Goal: Task Accomplishment & Management: Manage account settings

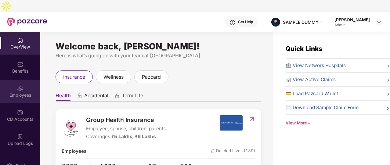
click at [19, 86] on img at bounding box center [20, 89] width 6 height 6
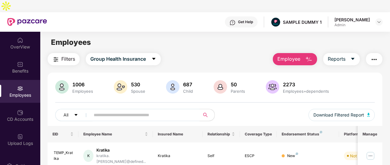
click at [300, 55] on span "Employee" at bounding box center [289, 59] width 23 height 8
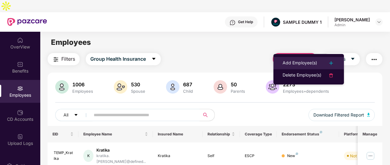
click at [307, 61] on div "Add Employee(s)" at bounding box center [300, 63] width 35 height 7
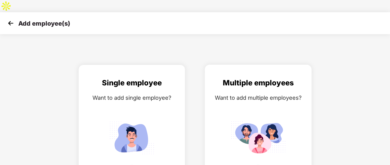
click at [245, 102] on div "Multiple employees Want to add multiple employees?" at bounding box center [258, 130] width 94 height 106
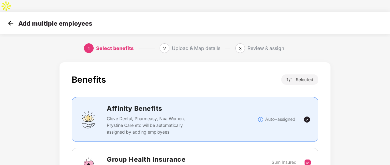
scroll to position [70, 0]
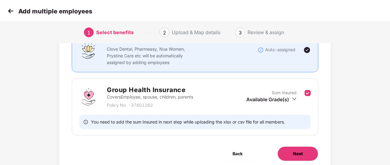
click at [294, 151] on span "Next" at bounding box center [298, 154] width 10 height 7
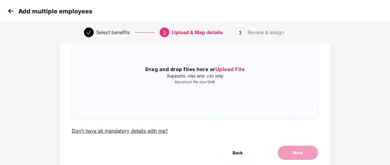
scroll to position [0, 0]
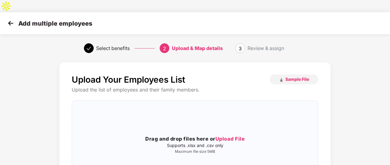
click at [12, 19] on img at bounding box center [10, 23] width 9 height 9
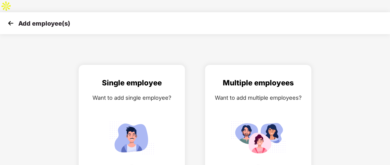
click at [12, 19] on img at bounding box center [10, 23] width 9 height 9
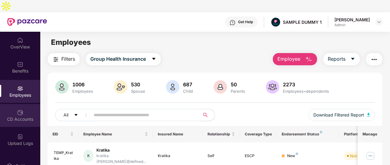
click at [20, 110] on img at bounding box center [20, 113] width 6 height 6
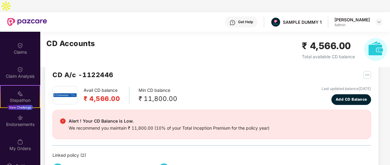
scroll to position [142, 0]
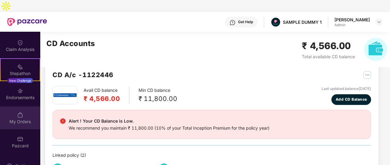
click at [18, 107] on div "My Orders" at bounding box center [20, 118] width 40 height 23
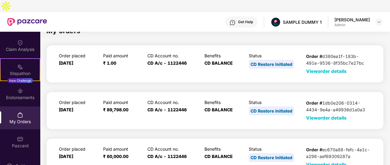
click at [325, 68] on span "View order details" at bounding box center [326, 71] width 41 height 6
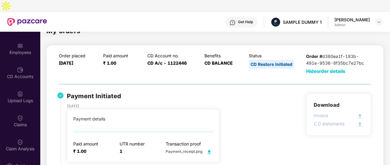
scroll to position [40, 0]
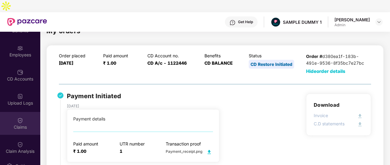
click at [18, 112] on div "Claims" at bounding box center [20, 123] width 40 height 23
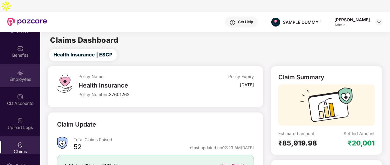
scroll to position [0, 0]
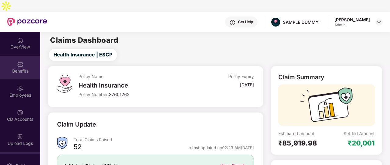
click at [23, 56] on div "Benefits" at bounding box center [20, 67] width 40 height 23
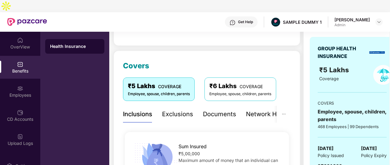
scroll to position [81, 0]
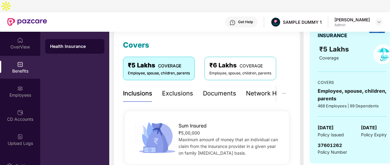
click at [244, 86] on div "Inclusions Exclusions Documents Network Hospitals" at bounding box center [211, 93] width 177 height 17
click at [261, 89] on div "Network Hospitals" at bounding box center [251, 93] width 53 height 9
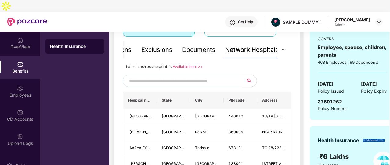
scroll to position [125, 0]
click at [196, 76] on input "text" at bounding box center [181, 80] width 104 height 9
